Goal: Task Accomplishment & Management: Manage account settings

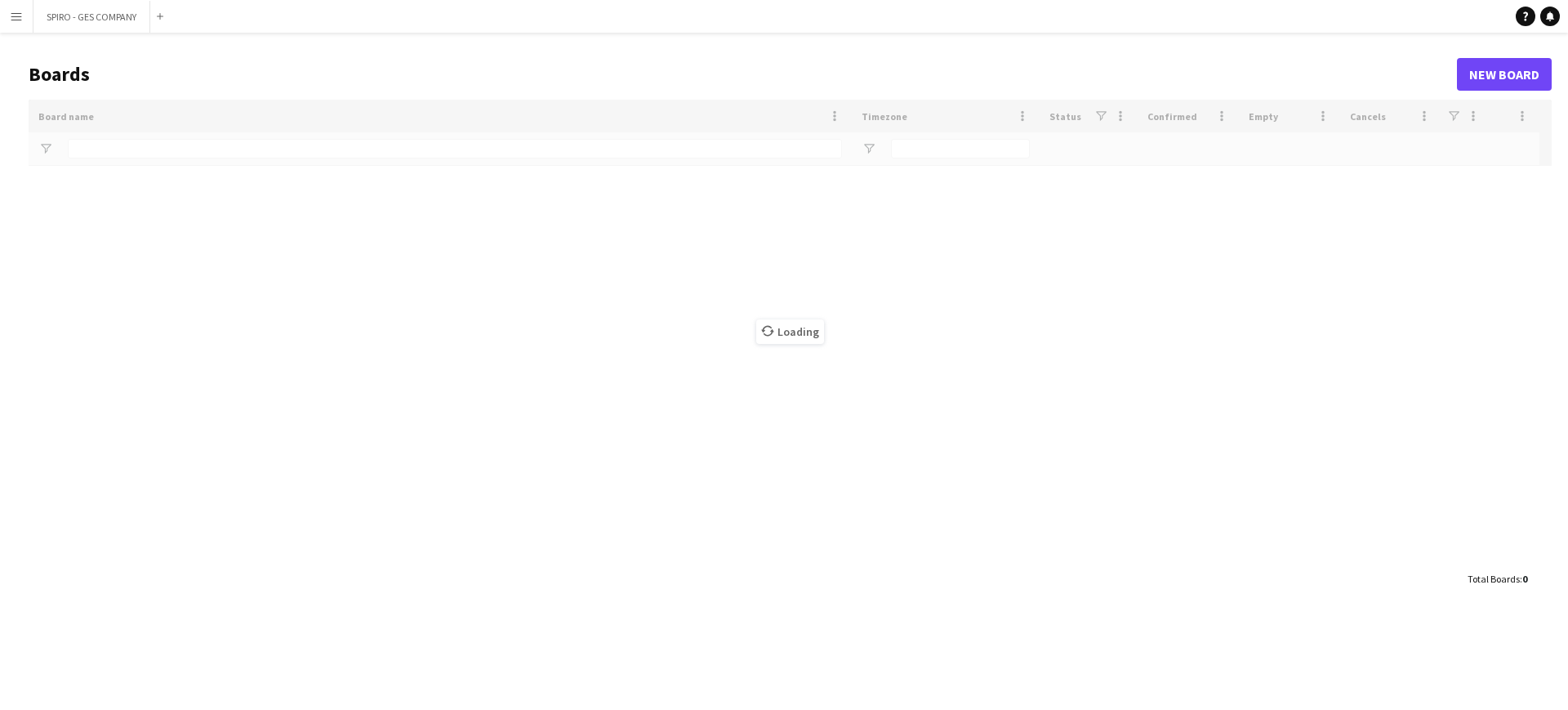
type input "***"
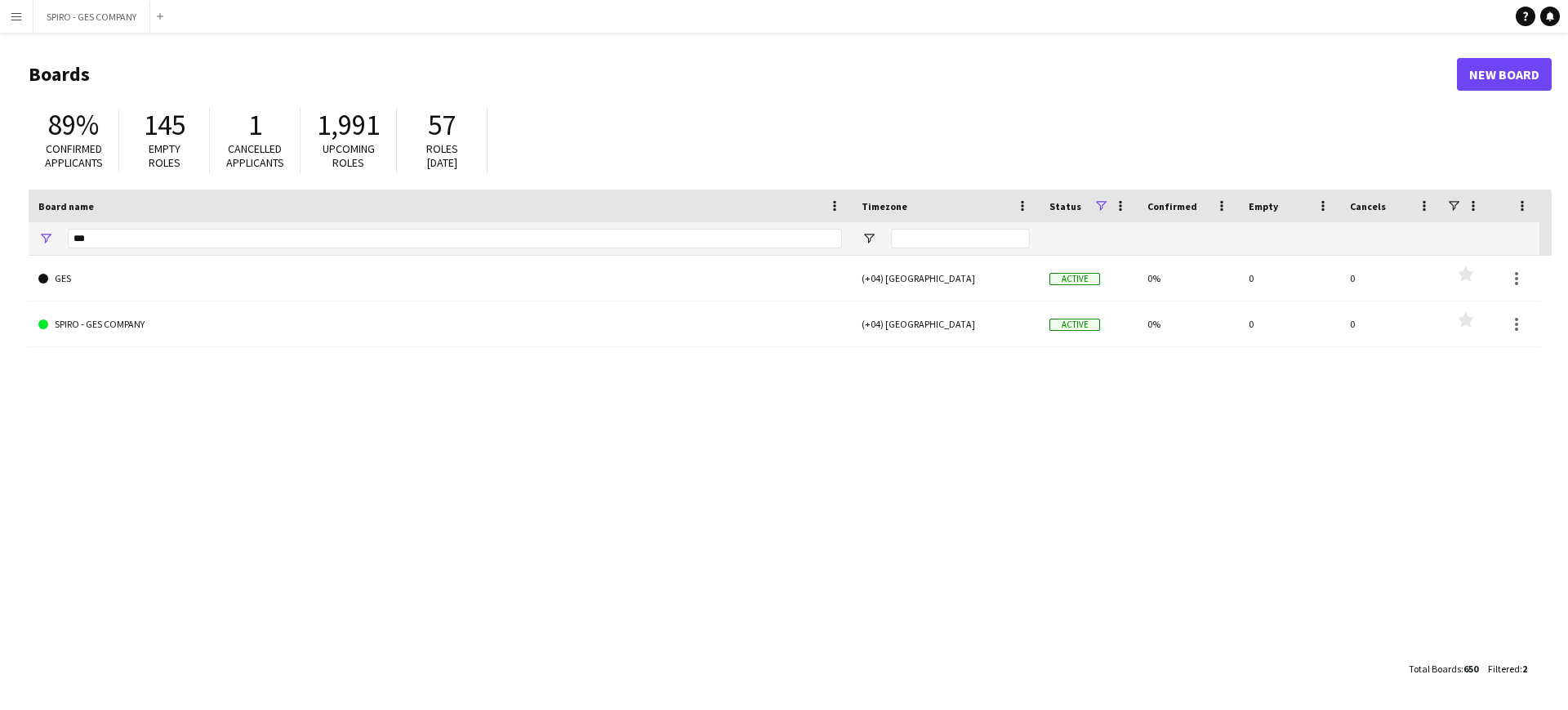
click at [24, 18] on button "Menu" at bounding box center [17, 17] width 33 height 33
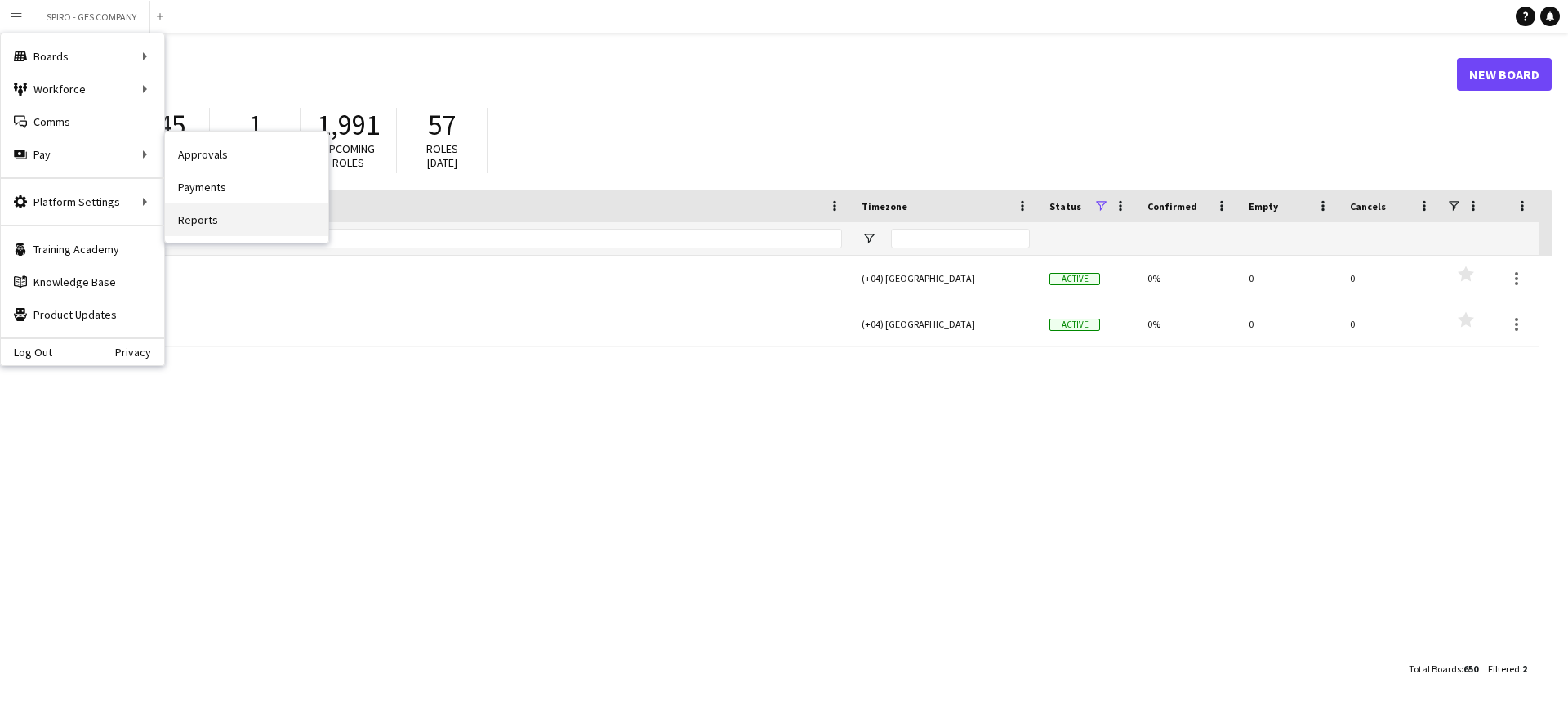
click at [207, 227] on link "Reports" at bounding box center [247, 220] width 164 height 33
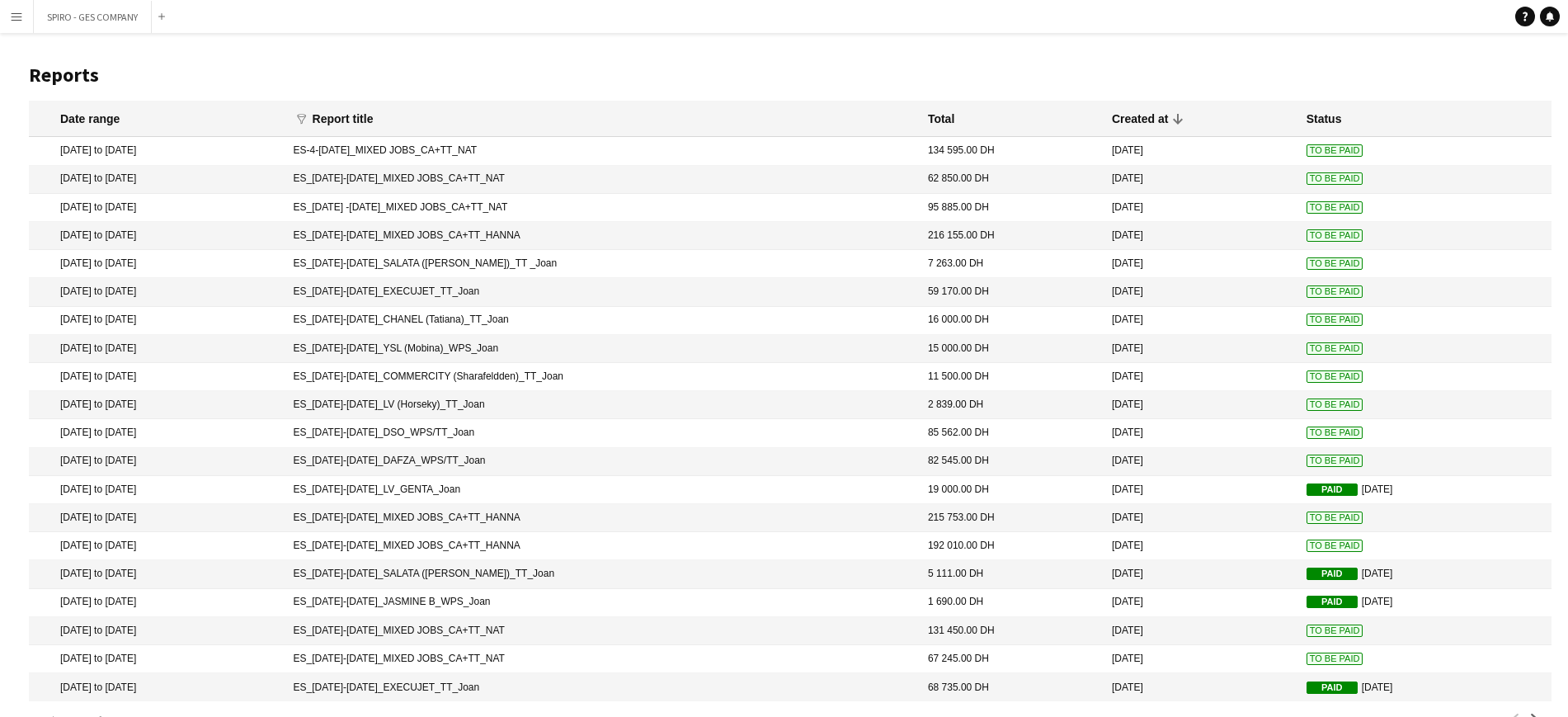
click at [18, 17] on app-icon "Menu" at bounding box center [16, 16] width 13 height 13
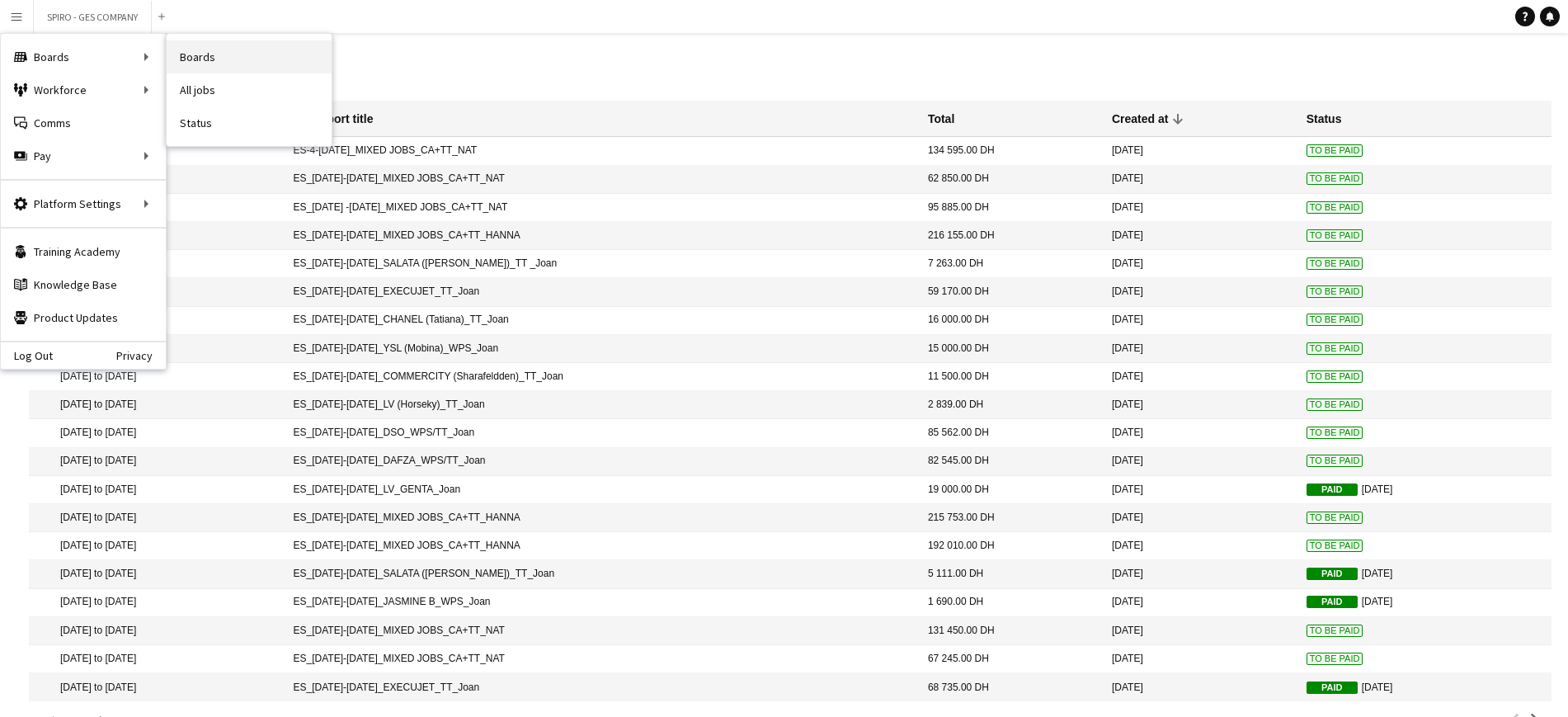
click at [201, 50] on link "Boards" at bounding box center [249, 57] width 165 height 33
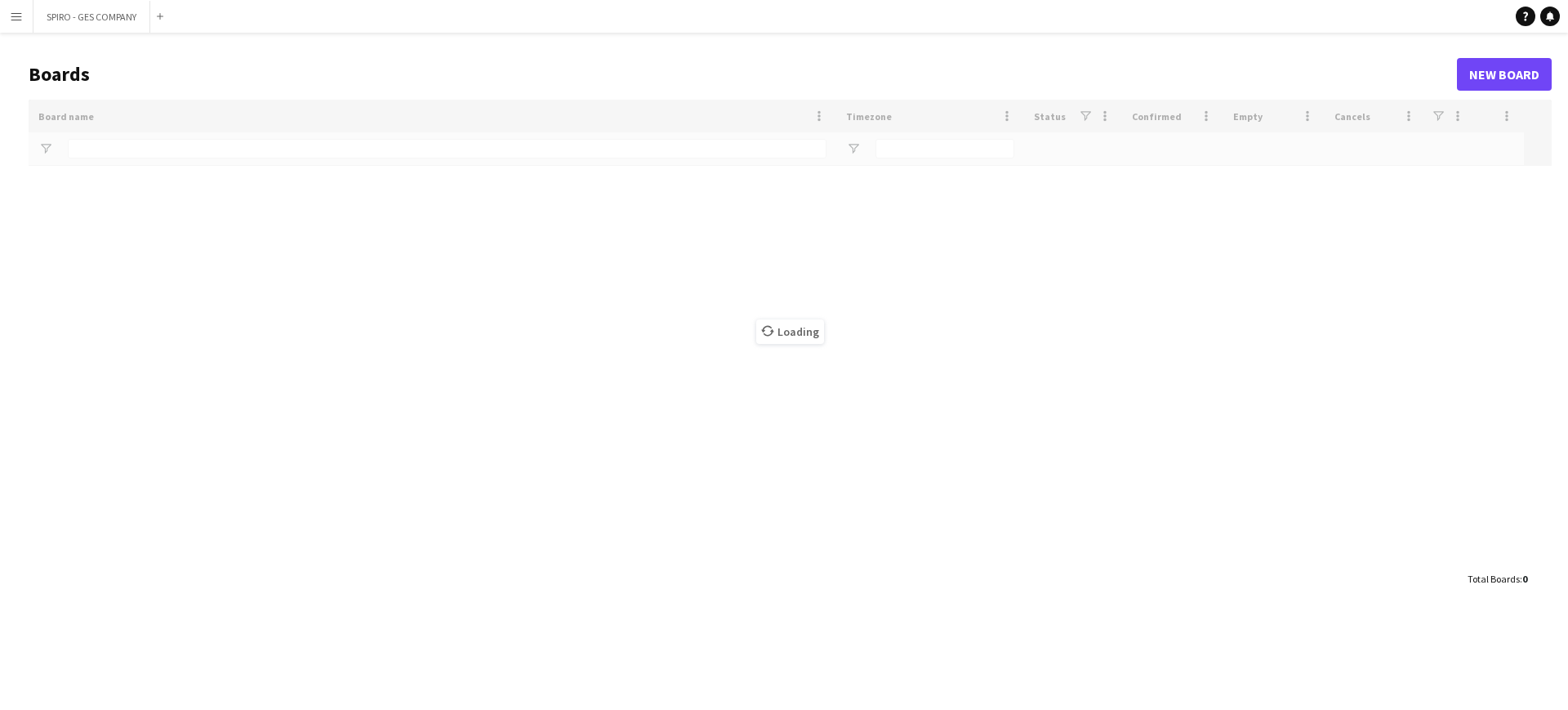
type input "***"
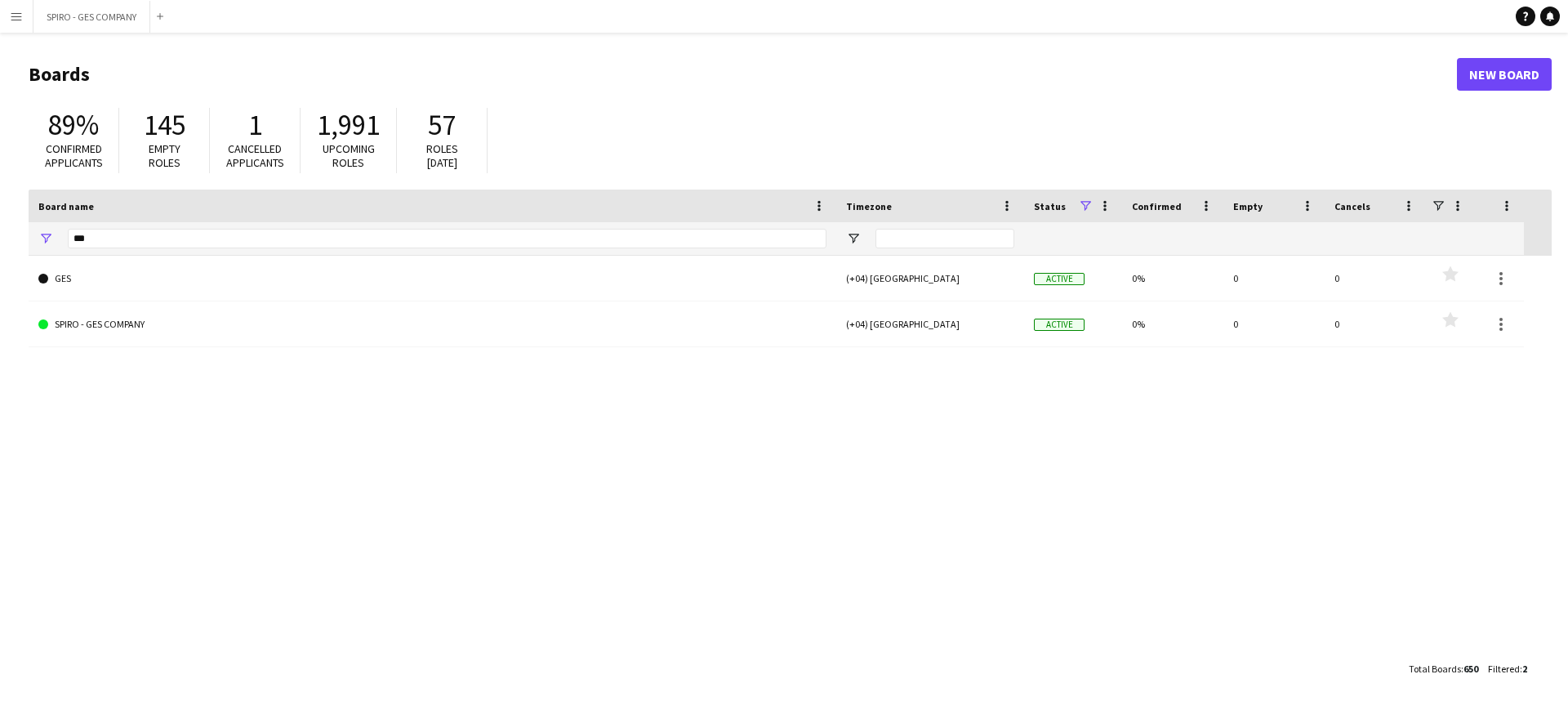
click at [11, 10] on app-icon "Menu" at bounding box center [16, 16] width 13 height 13
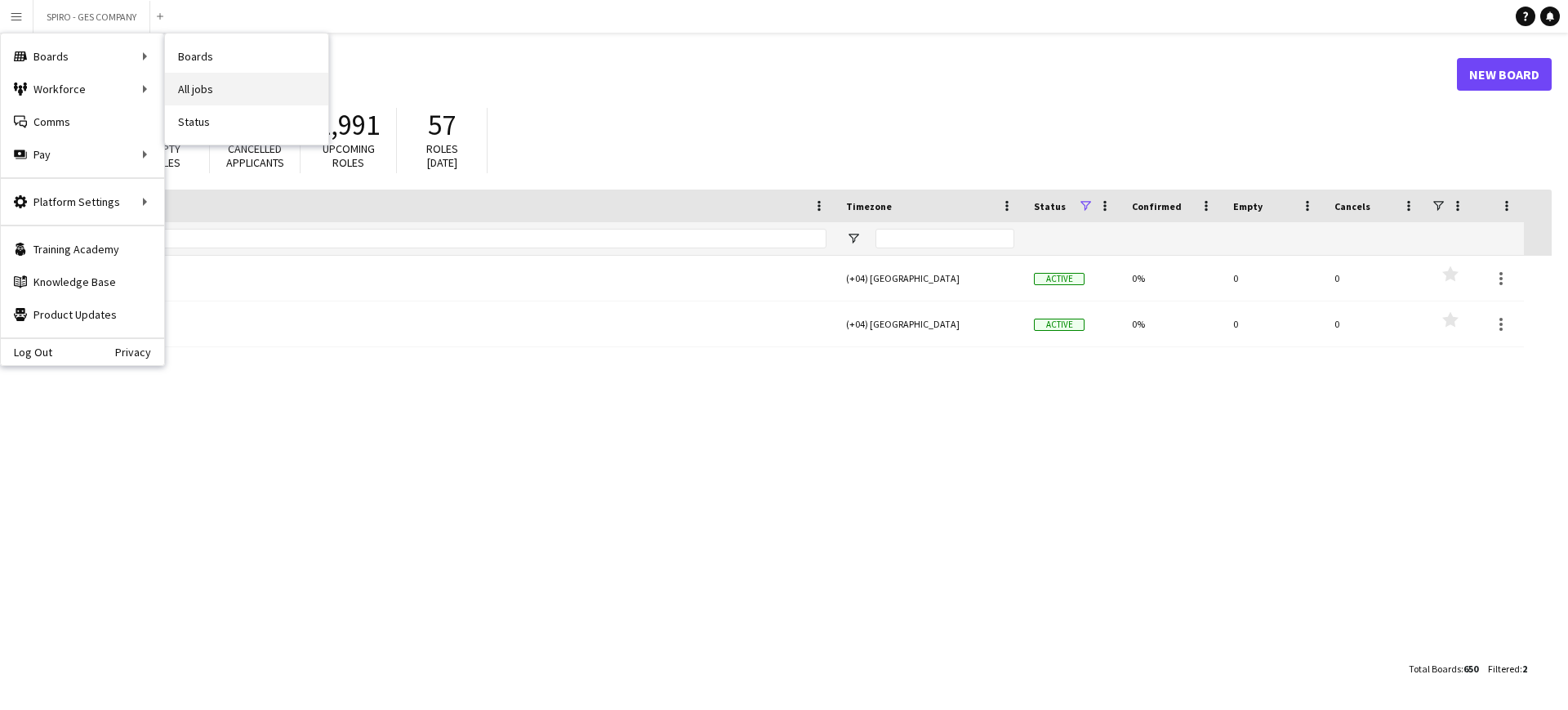
click at [200, 84] on link "All jobs" at bounding box center [247, 90] width 164 height 33
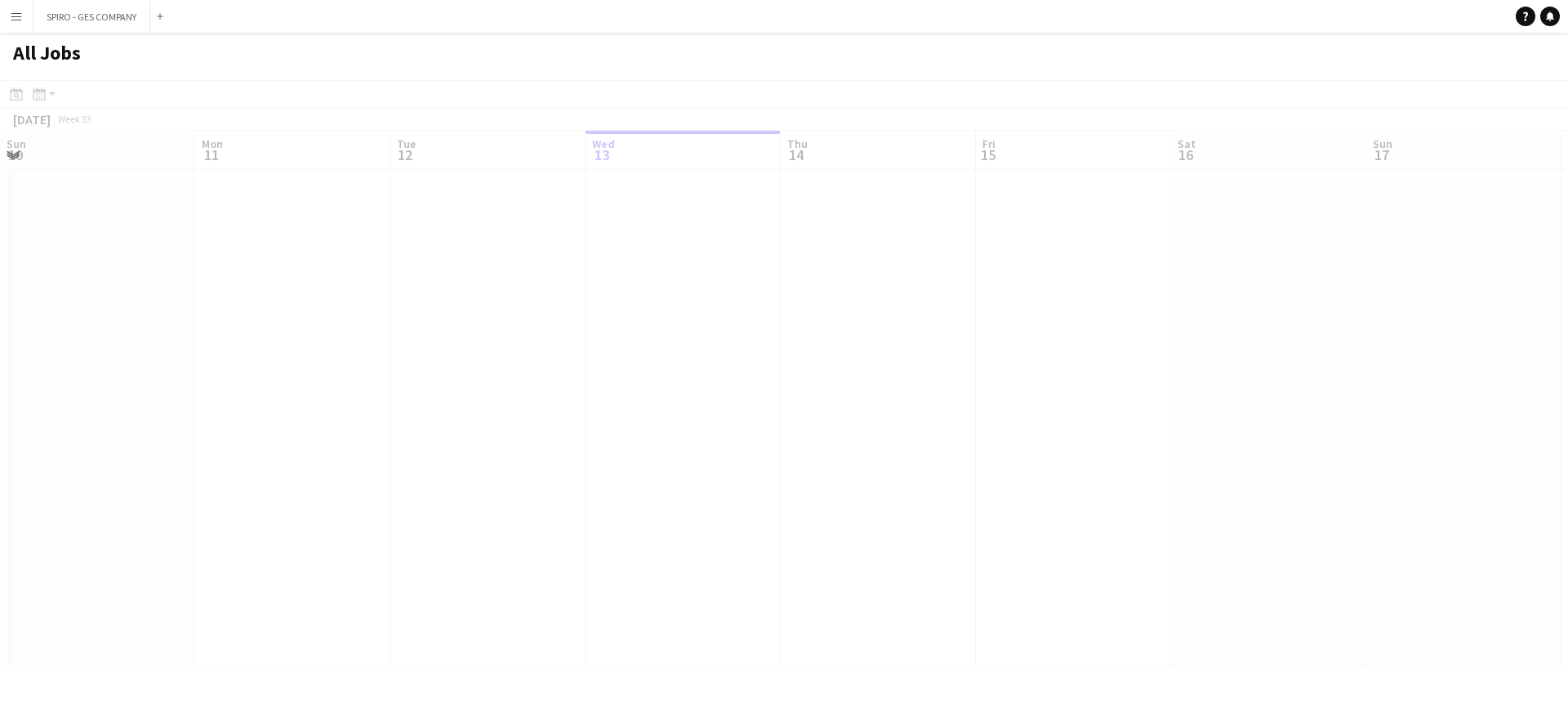
scroll to position [0, 390]
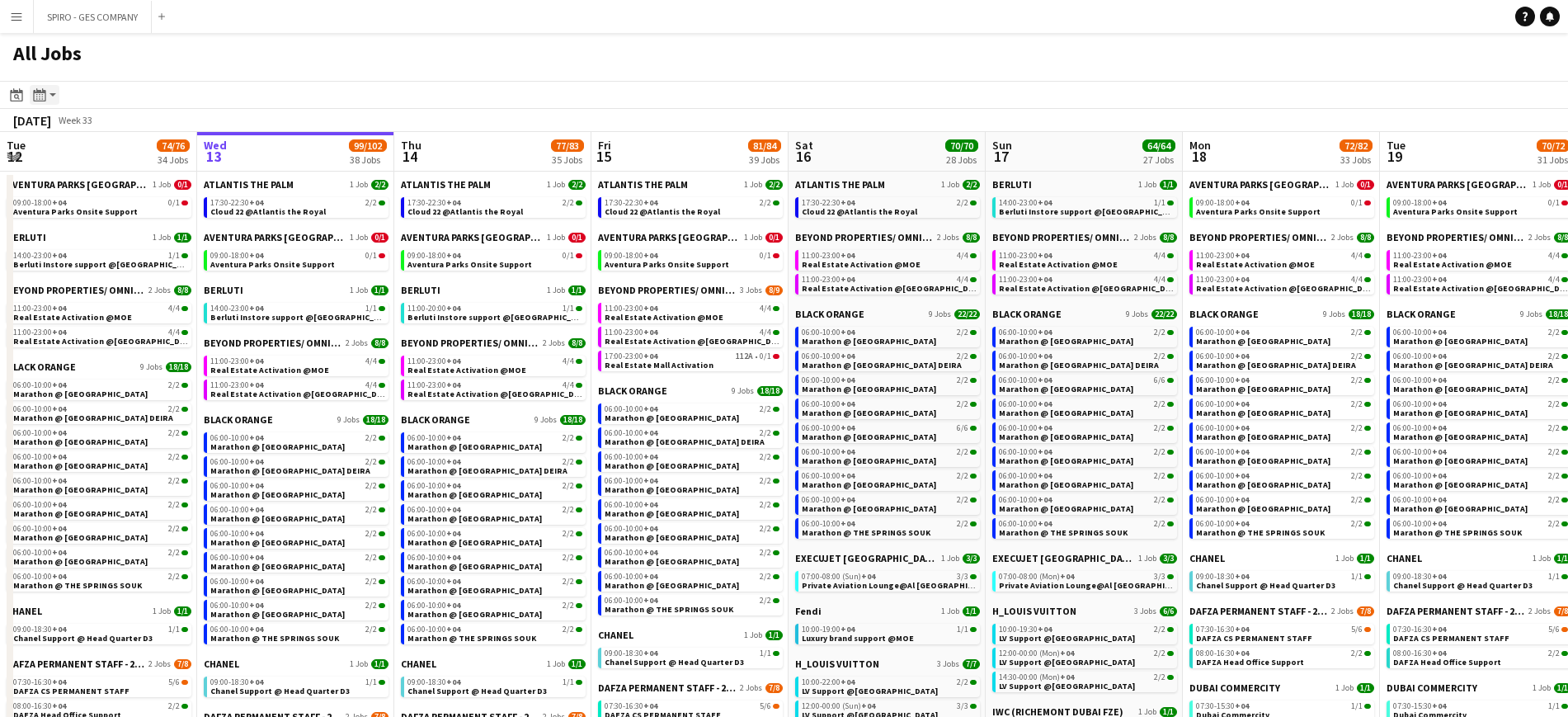
click at [41, 86] on div "Month view / Day view" at bounding box center [39, 95] width 20 height 20
click at [19, 16] on app-icon "Menu" at bounding box center [16, 16] width 13 height 13
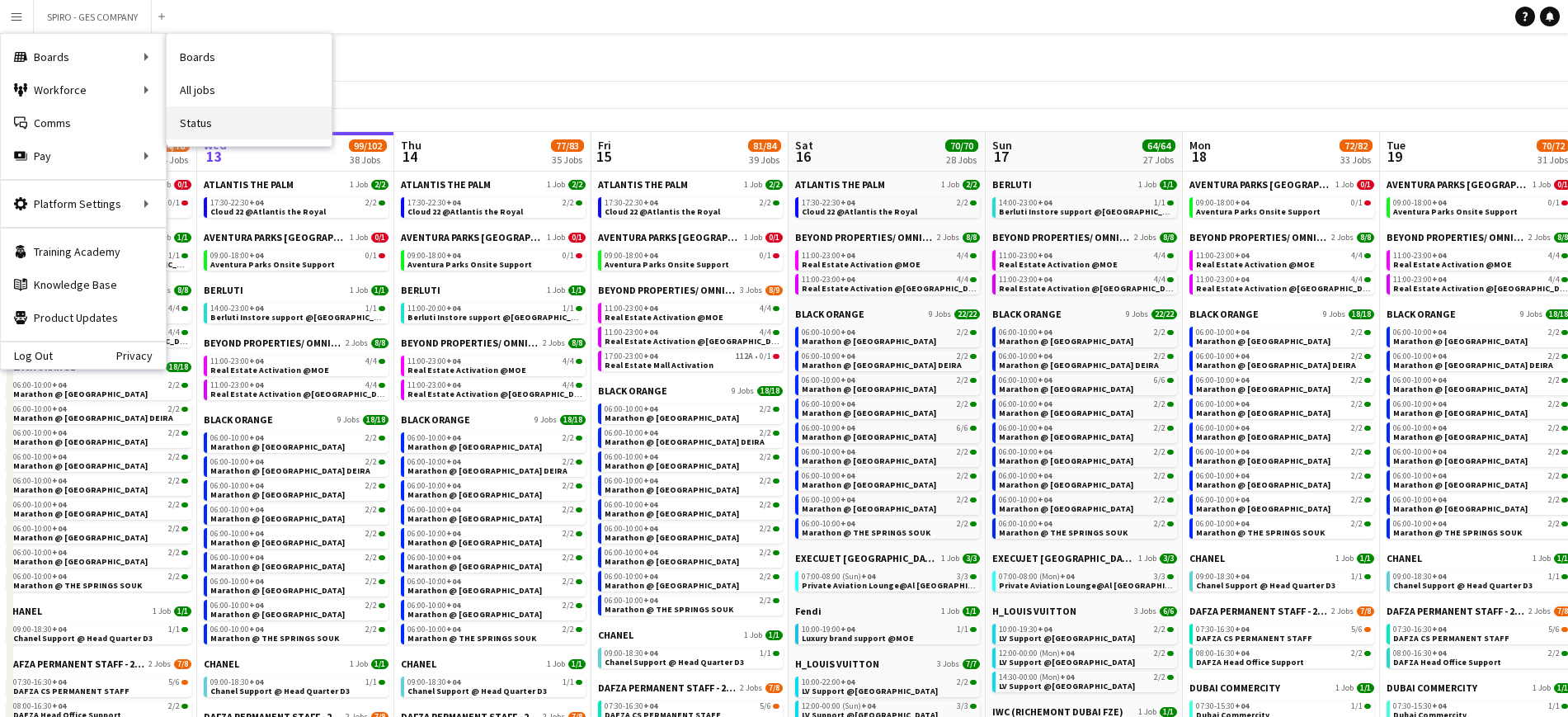
click at [199, 127] on link "Status" at bounding box center [249, 123] width 165 height 33
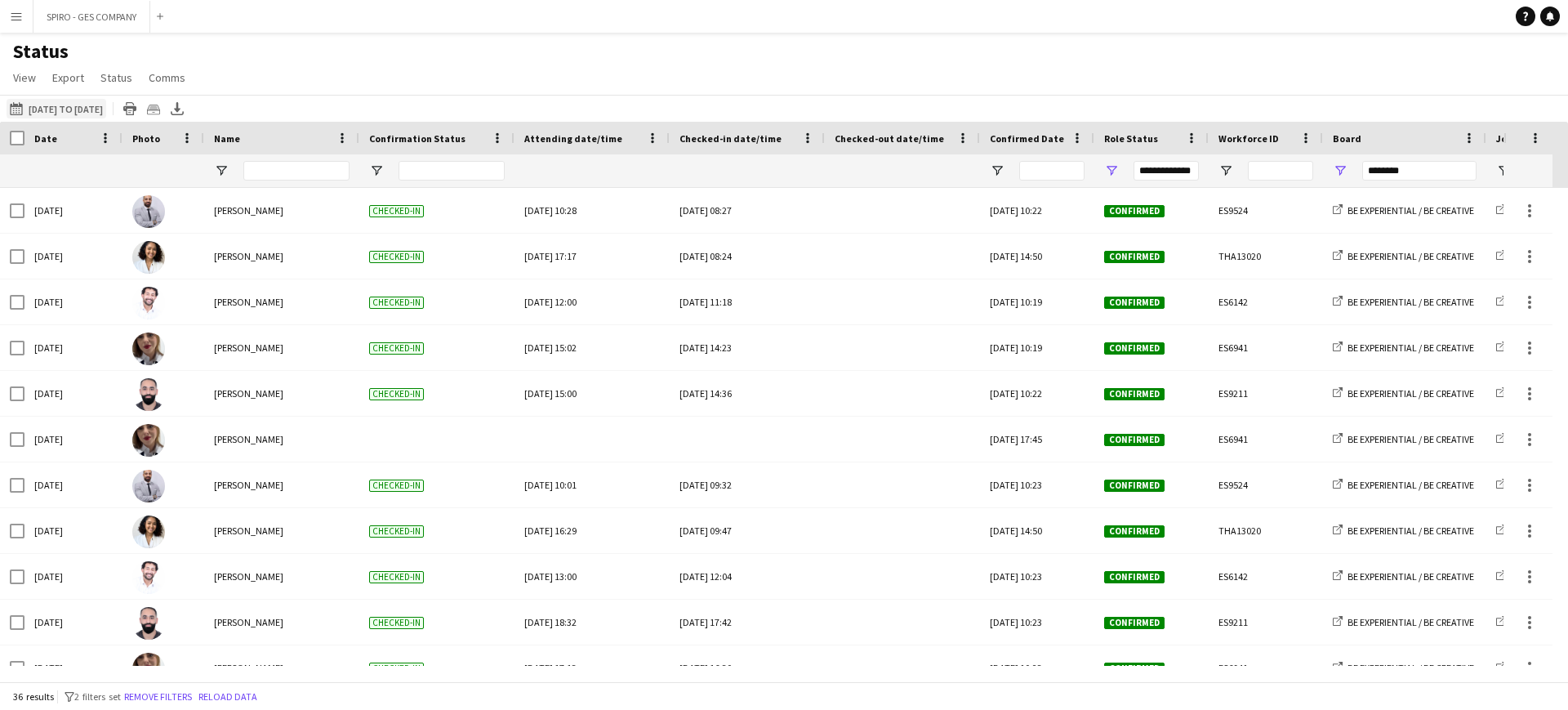
click at [9, 112] on button "[DATE] to [DATE] [DATE] to [DATE]" at bounding box center [57, 108] width 99 height 20
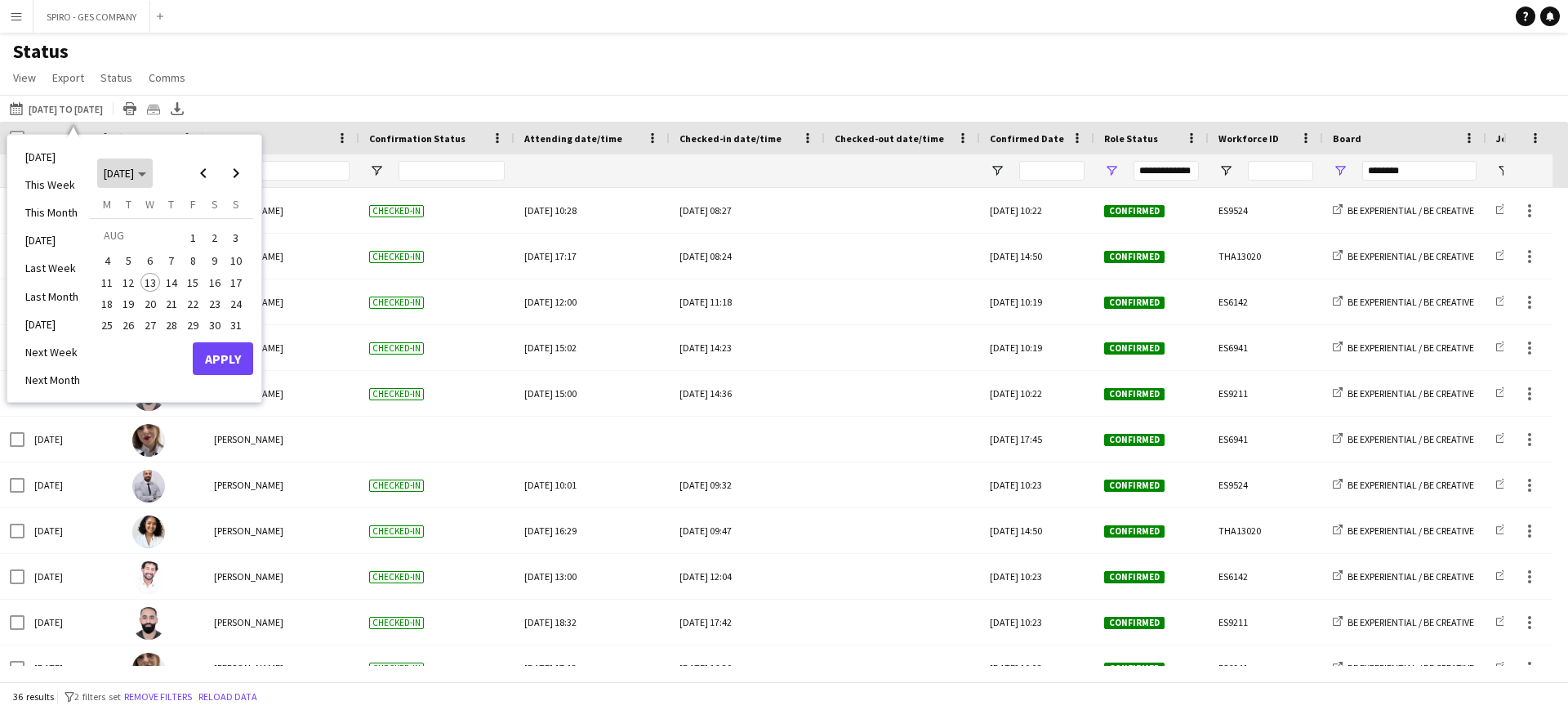
click at [146, 175] on span "[DATE]" at bounding box center [125, 173] width 43 height 15
click at [157, 249] on span "2025" at bounding box center [152, 257] width 33 height 20
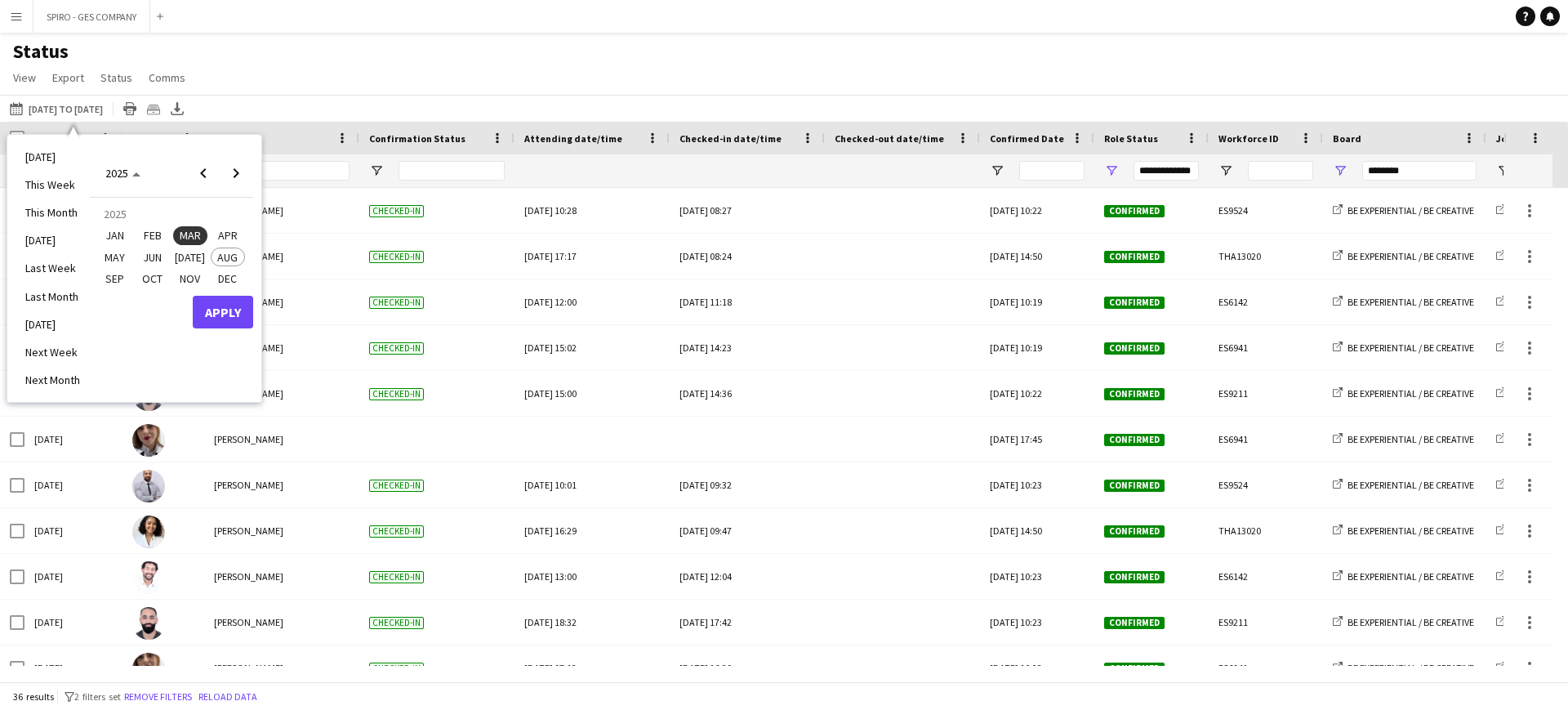
click at [193, 253] on span "[DATE]" at bounding box center [190, 257] width 33 height 20
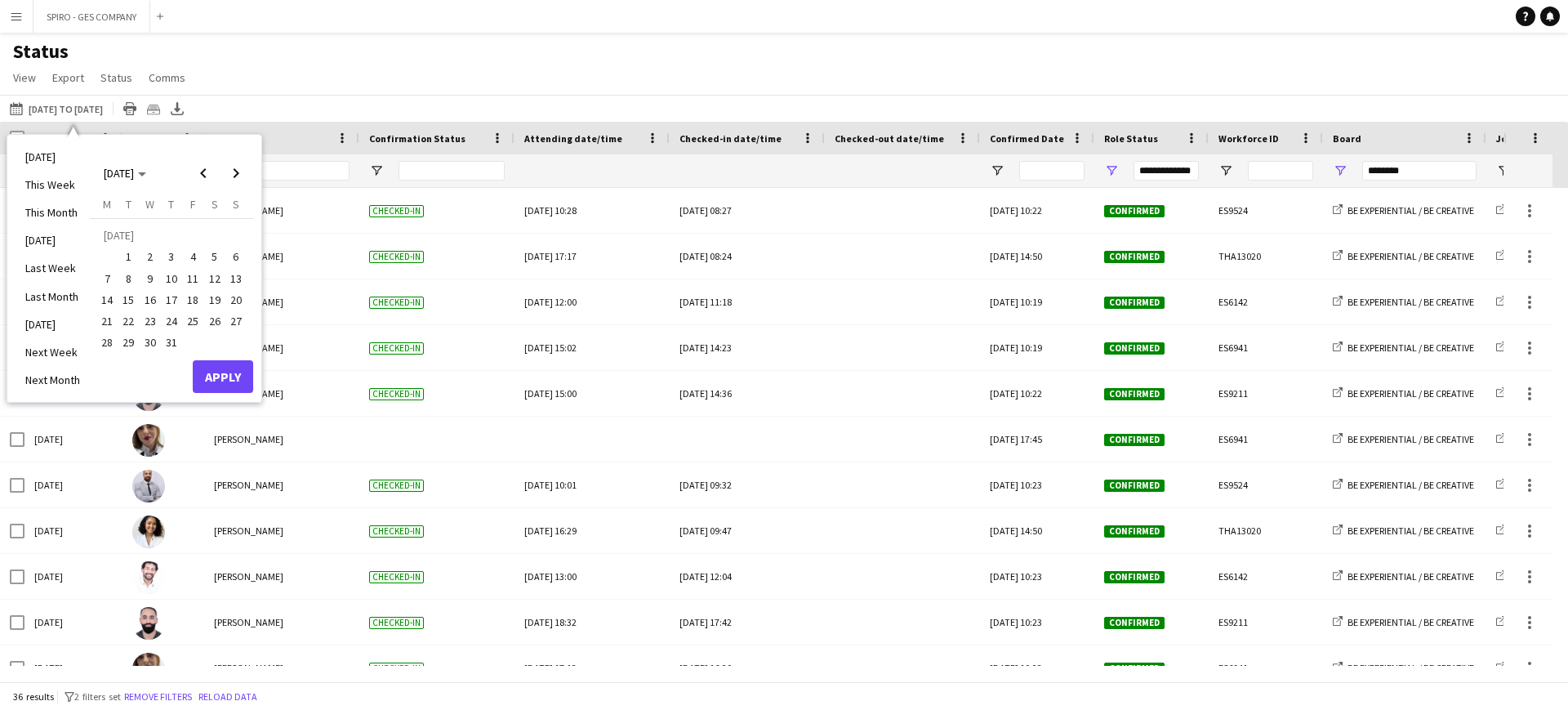
click at [128, 255] on span "1" at bounding box center [129, 257] width 20 height 20
click at [178, 336] on span "31" at bounding box center [172, 343] width 20 height 20
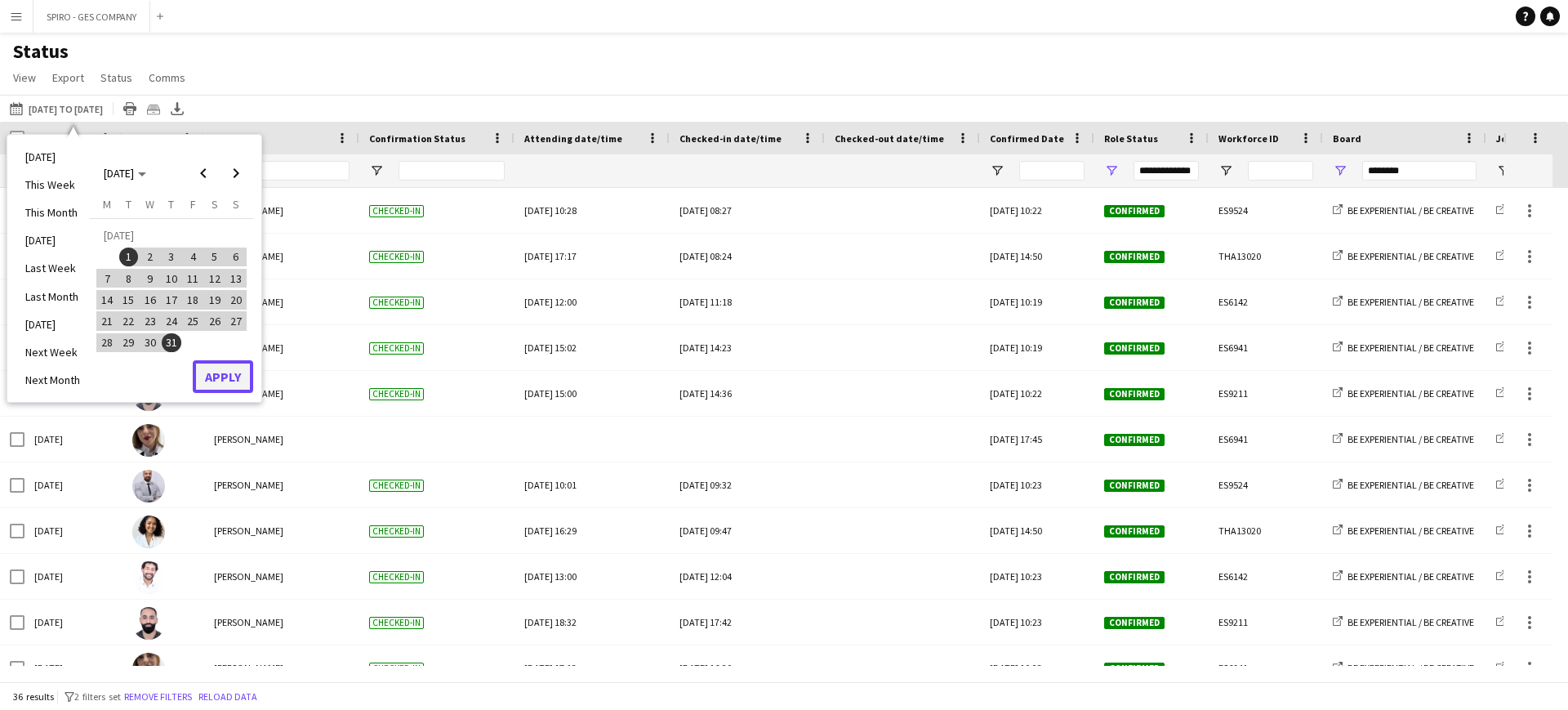
click at [231, 382] on button "Apply" at bounding box center [223, 376] width 60 height 33
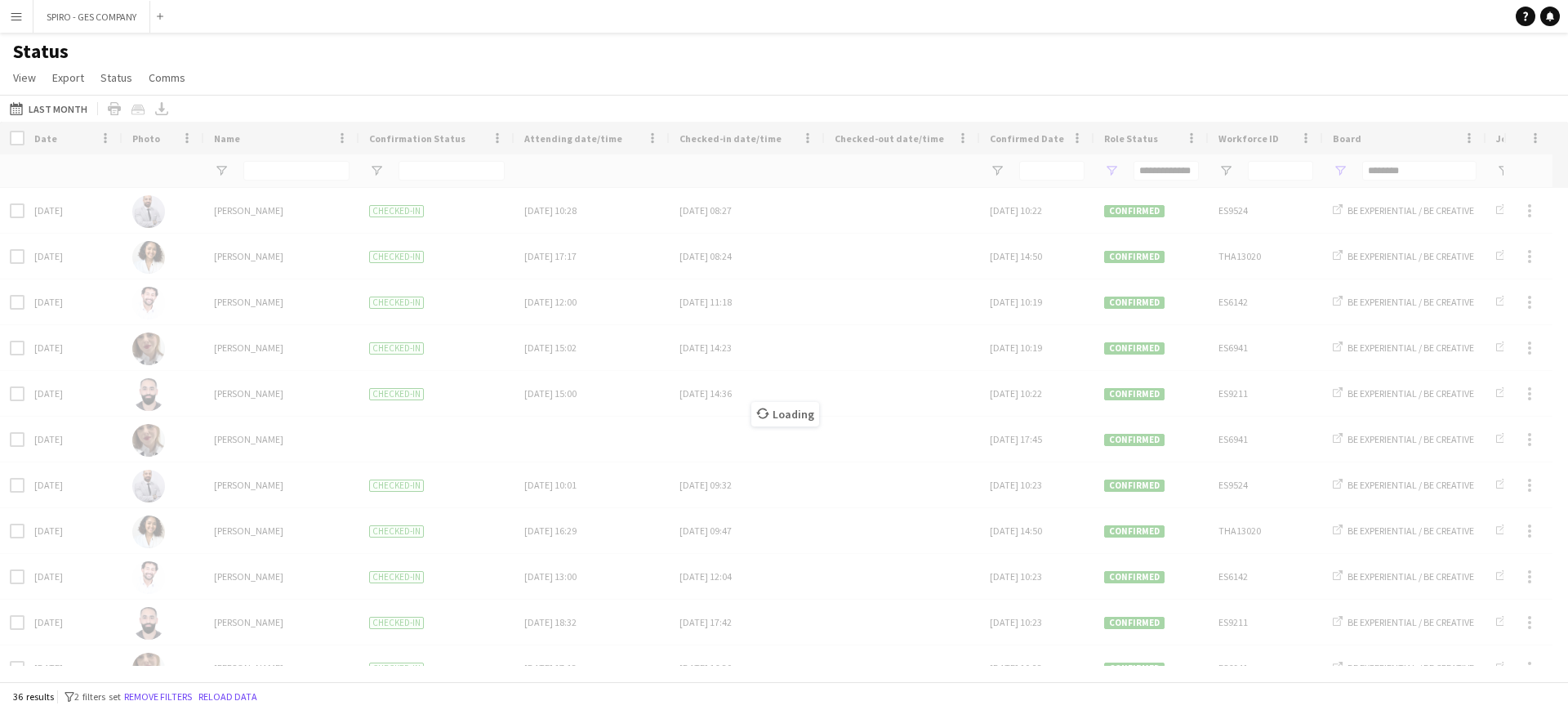
type input "***"
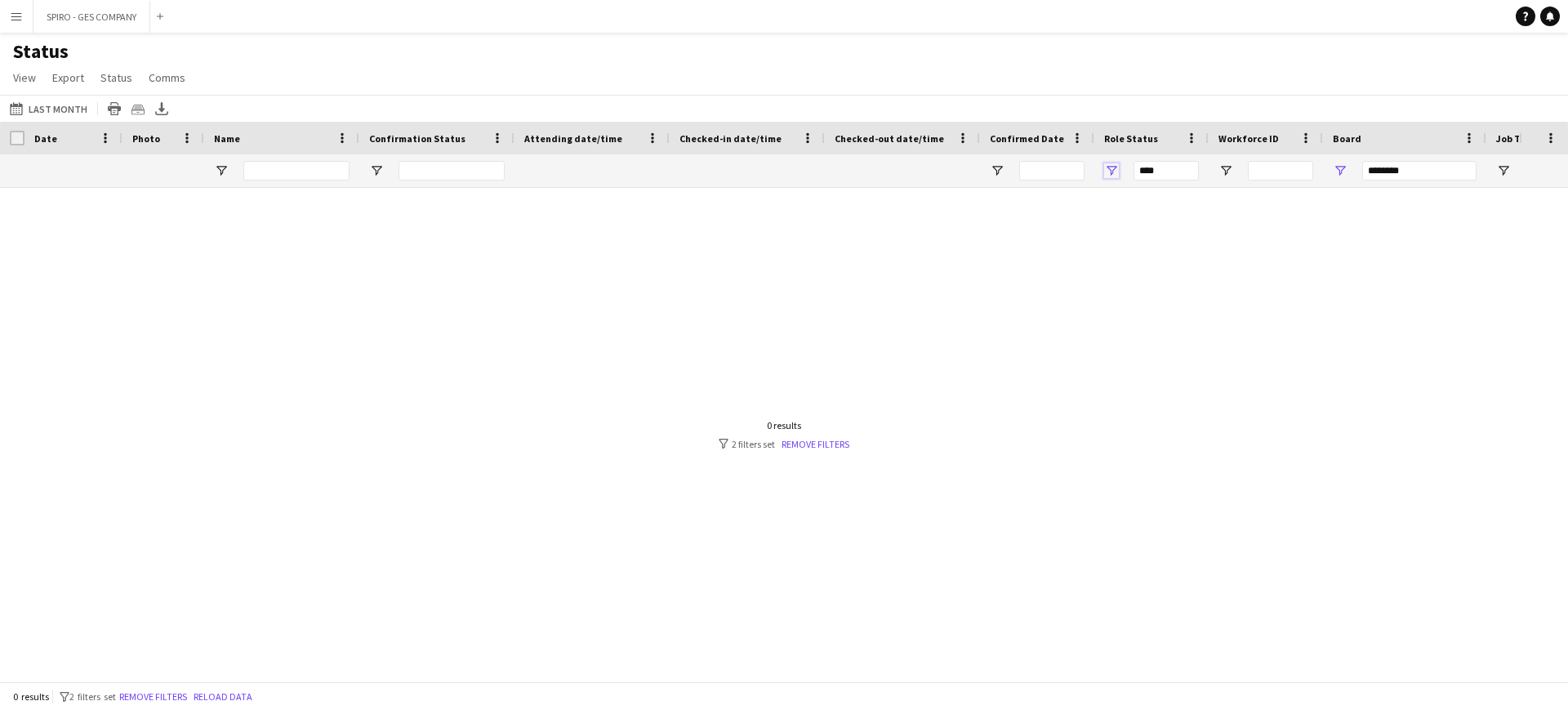
click at [1108, 164] on span "Open Filter Menu" at bounding box center [1111, 171] width 15 height 15
click at [1347, 169] on span "Open Filter Menu" at bounding box center [1340, 171] width 15 height 15
click at [1410, 167] on input "********" at bounding box center [1419, 171] width 114 height 20
drag, startPoint x: 1410, startPoint y: 167, endPoint x: 1360, endPoint y: 178, distance: 51.2
click at [1360, 178] on div "********" at bounding box center [1405, 171] width 164 height 33
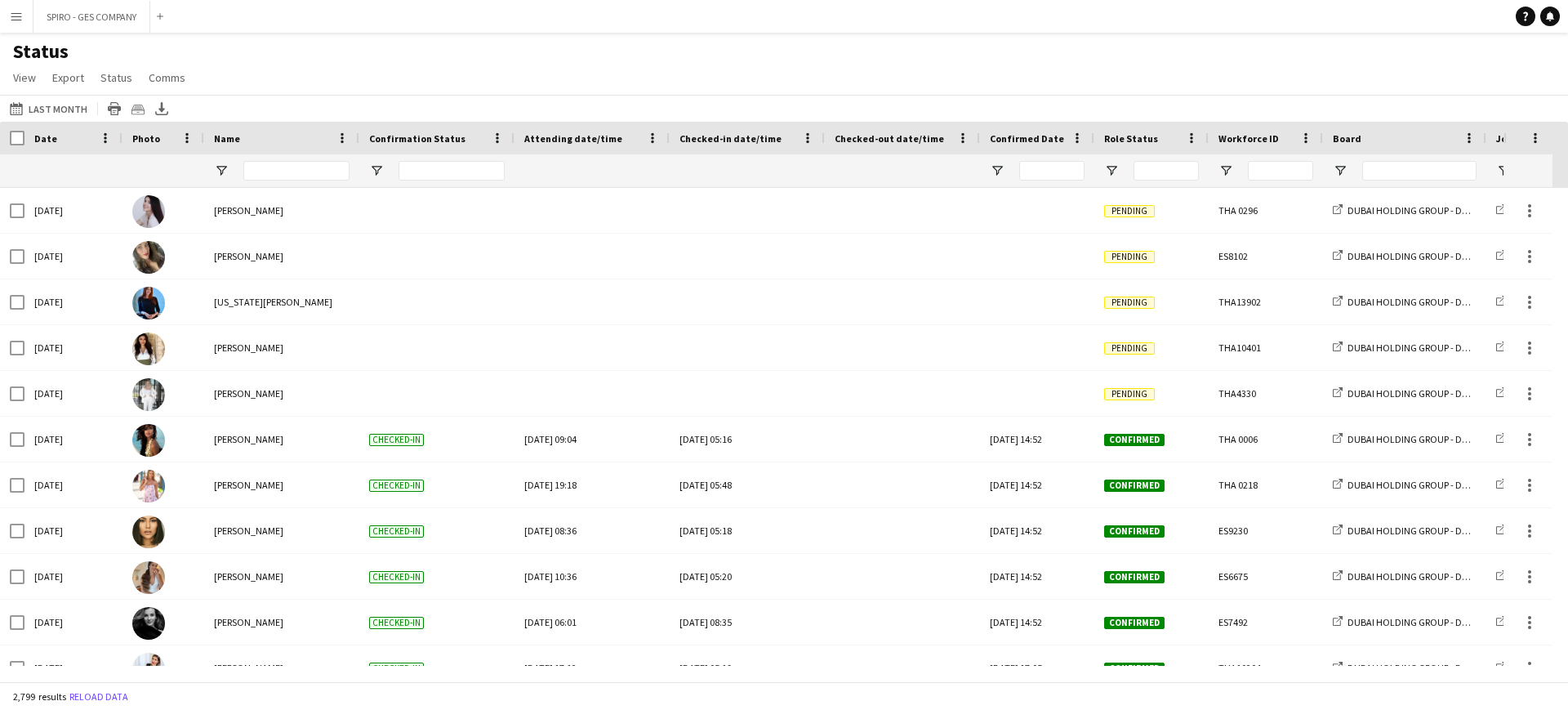
click at [1364, 85] on div "Status View Views Default view New view Update view Delete view Edit name Custo…" at bounding box center [784, 66] width 1568 height 56
click at [1144, 145] on div "Role Status" at bounding box center [1141, 138] width 75 height 24
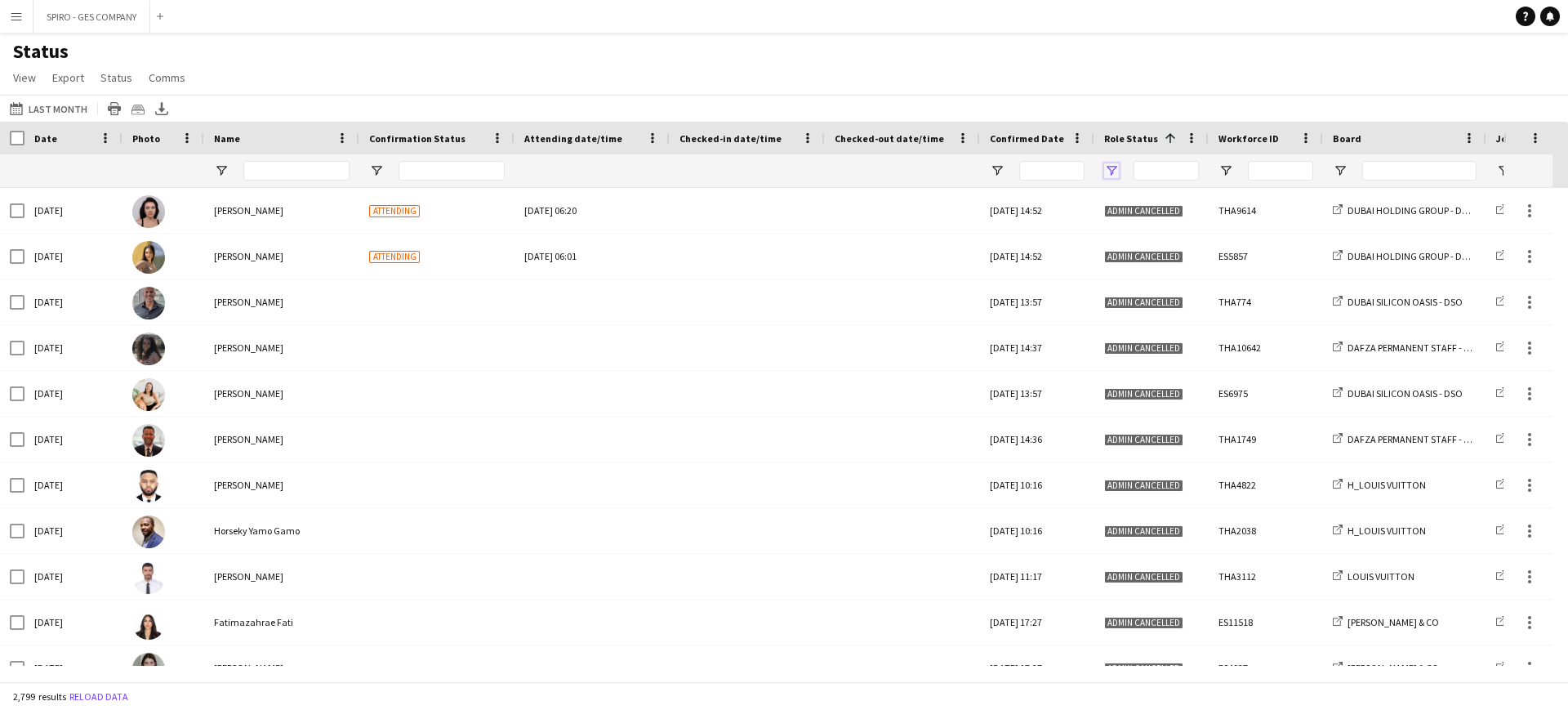
click at [1116, 166] on span "Open Filter Menu" at bounding box center [1111, 171] width 15 height 15
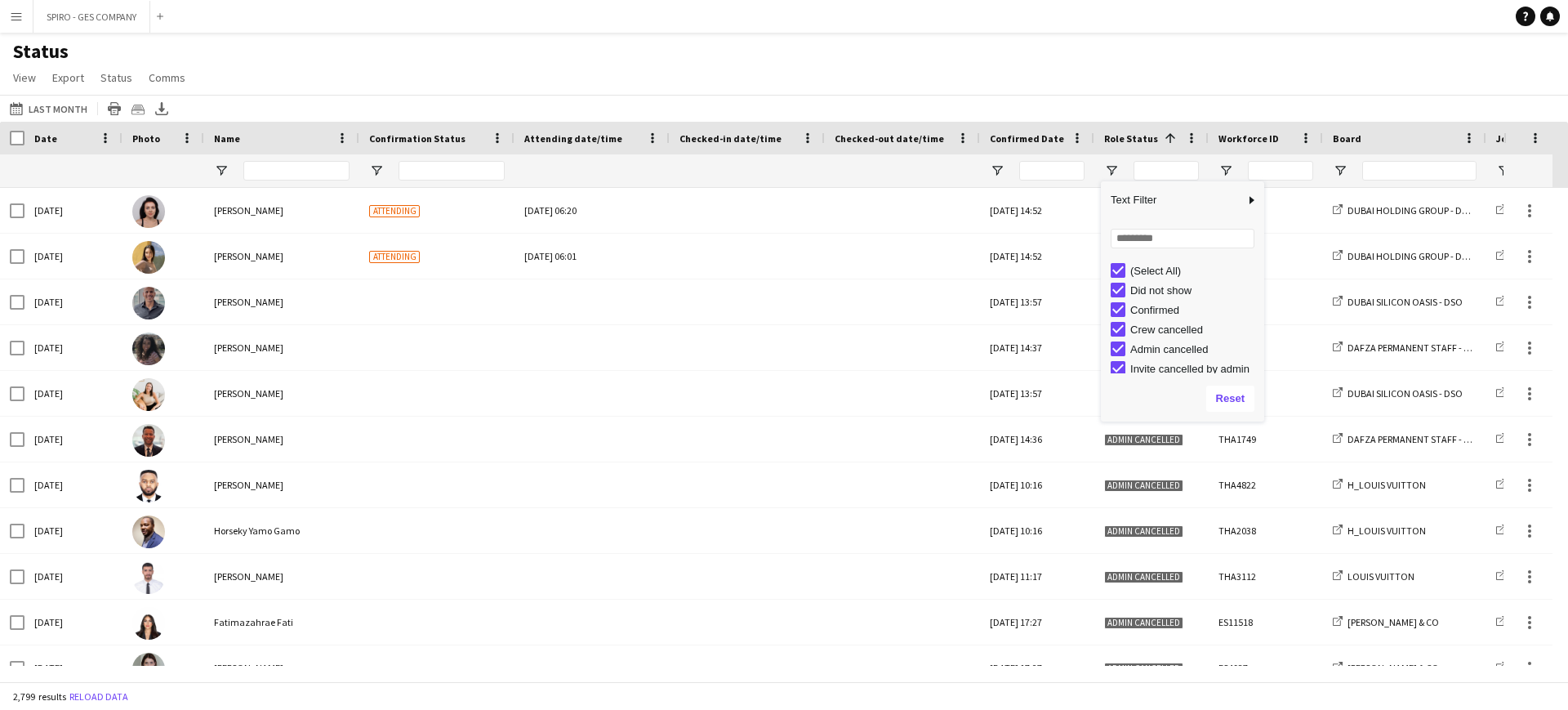
click at [1167, 274] on div "(Select All)" at bounding box center [1195, 270] width 129 height 13
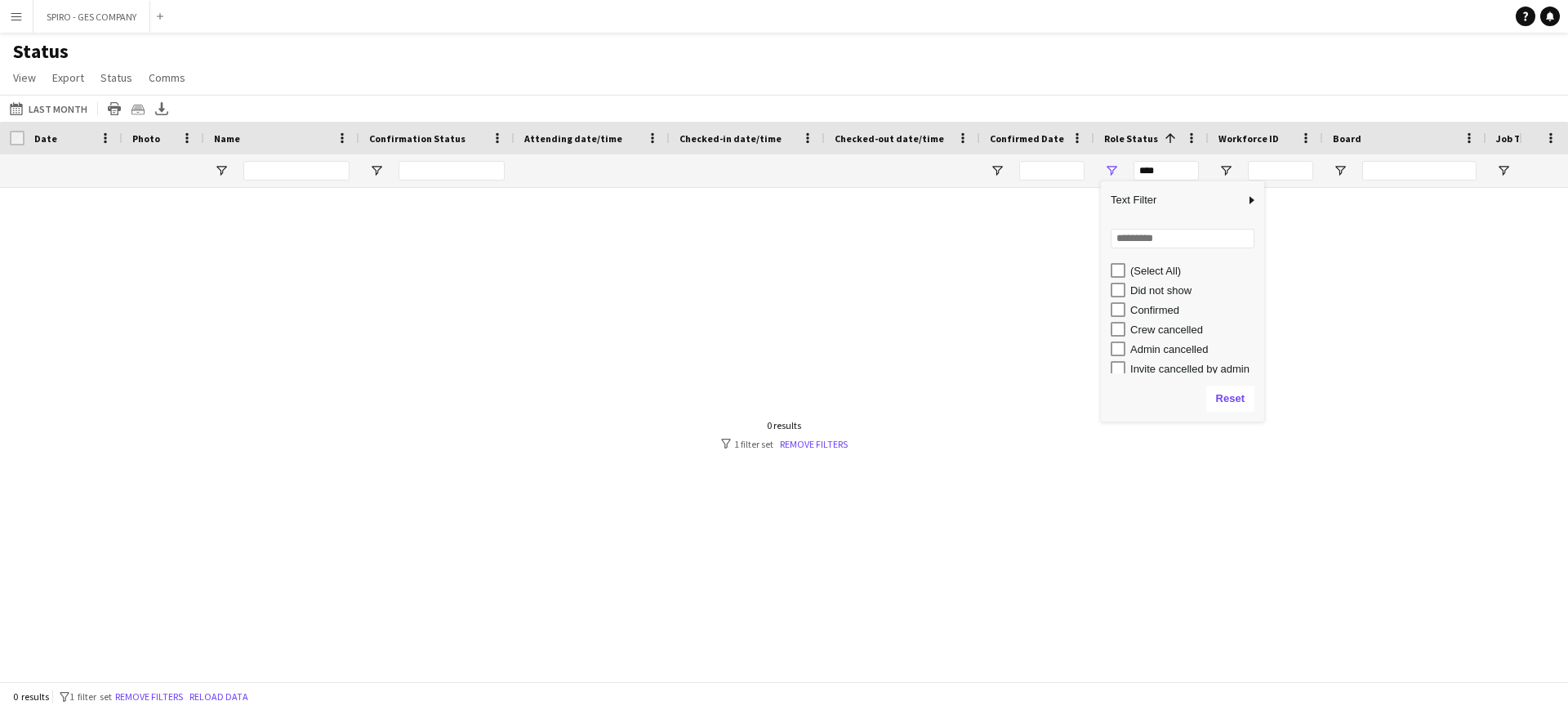
click at [1157, 309] on div "Confirmed" at bounding box center [1195, 310] width 129 height 13
type input "**********"
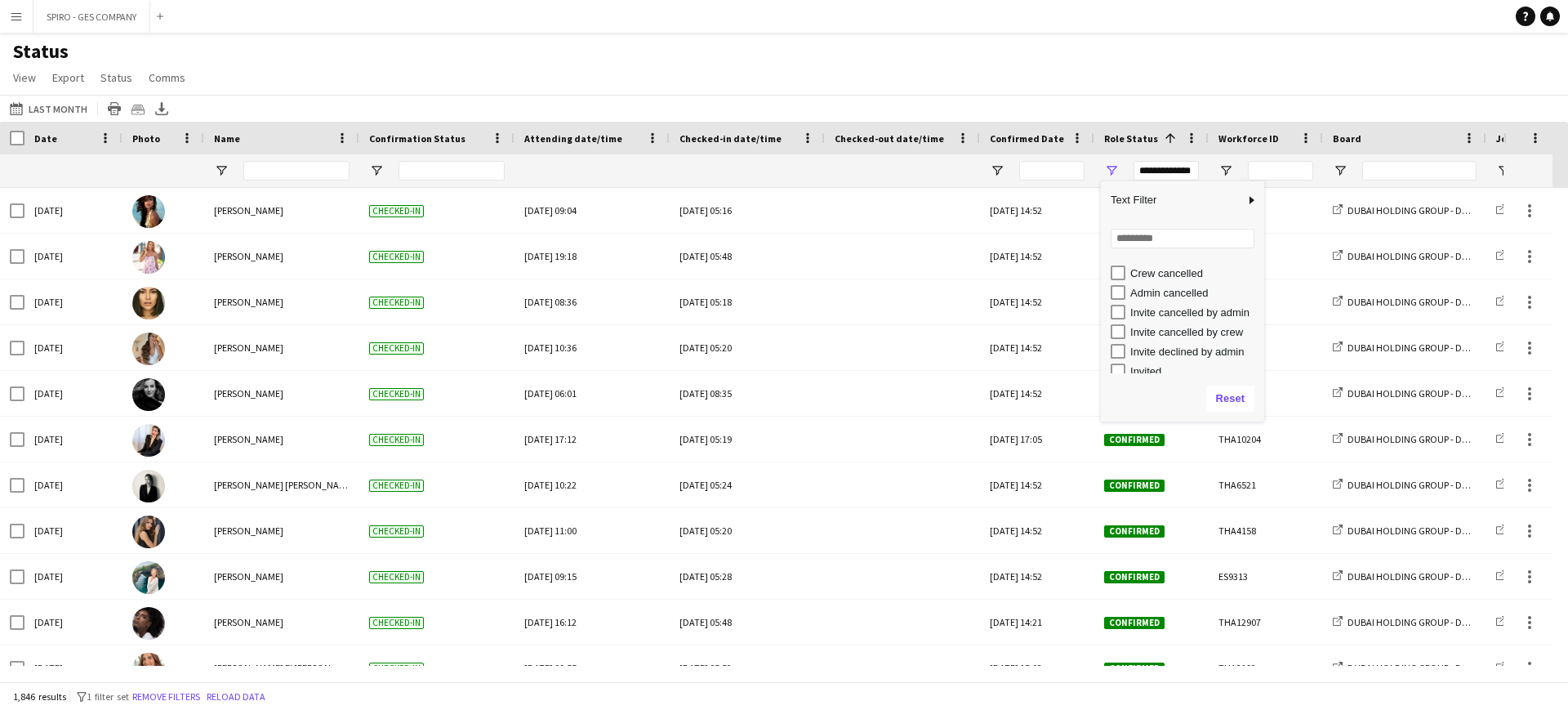
scroll to position [83, 0]
click at [1187, 93] on div "Status View Views Default view New view Update view Delete view Edit name Custo…" at bounding box center [784, 66] width 1568 height 56
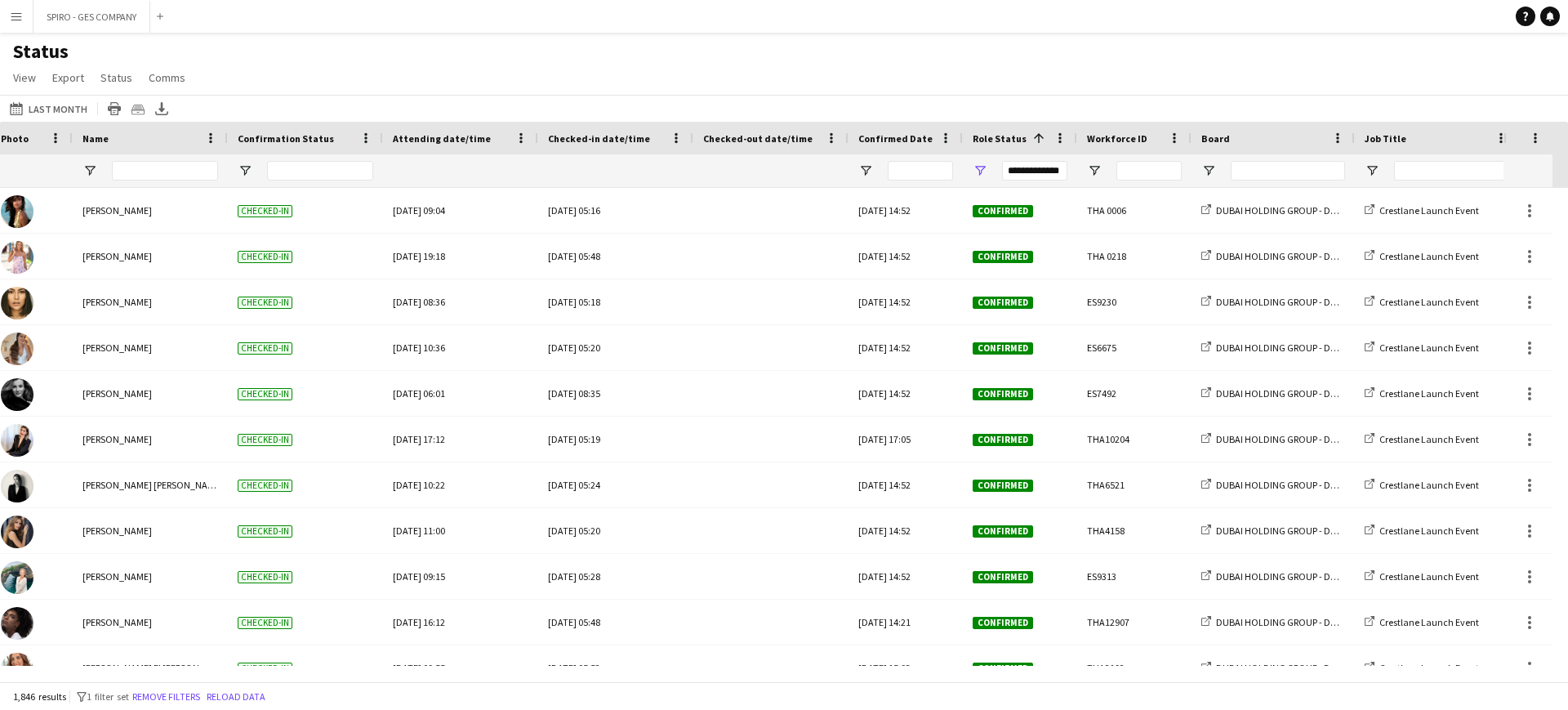
scroll to position [0, 0]
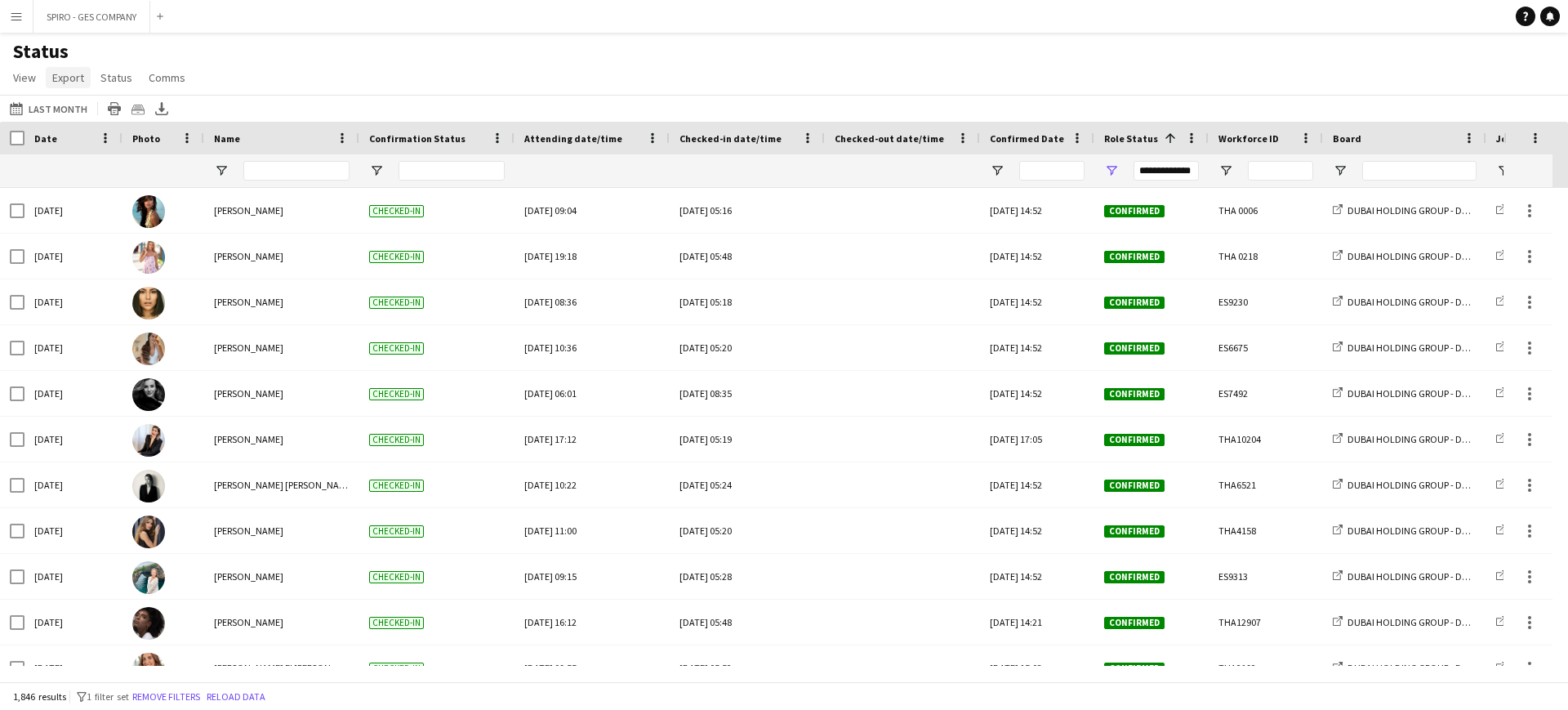
click at [68, 75] on span "Export" at bounding box center [68, 77] width 32 height 15
click at [83, 101] on link "Export as XLSX" at bounding box center [103, 112] width 114 height 34
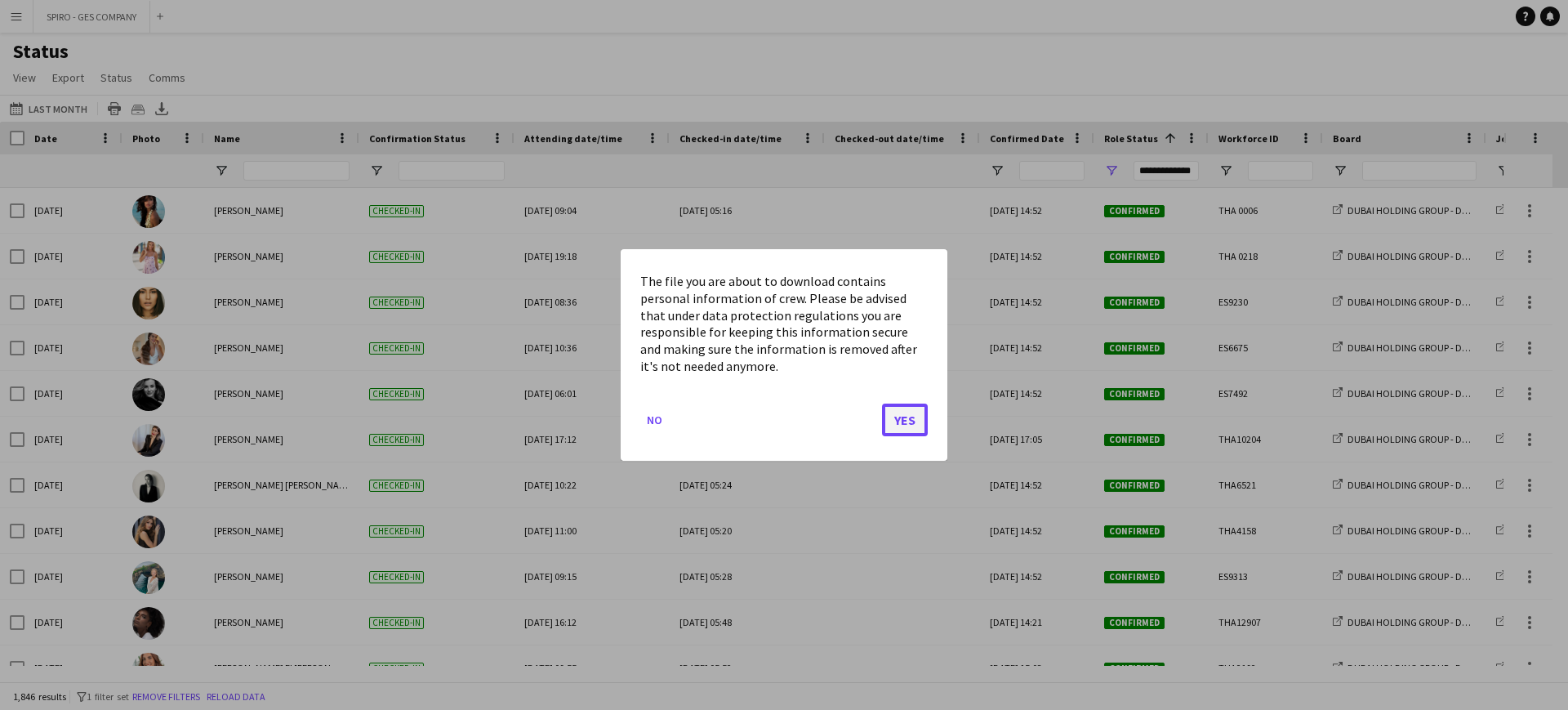
click at [913, 425] on button "Yes" at bounding box center [905, 420] width 46 height 33
